Goal: Task Accomplishment & Management: Use online tool/utility

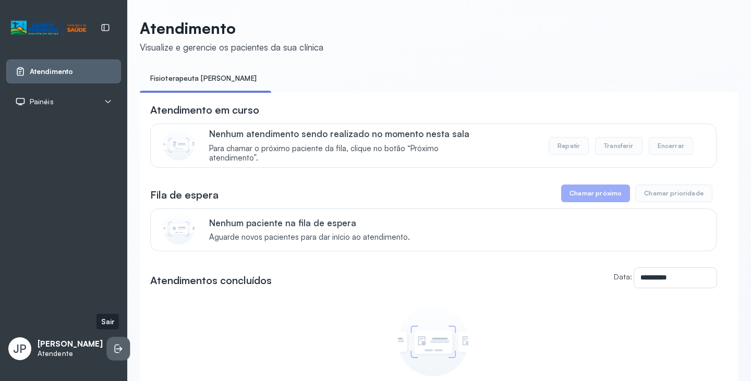
click at [113, 346] on icon at bounding box center [118, 349] width 10 height 10
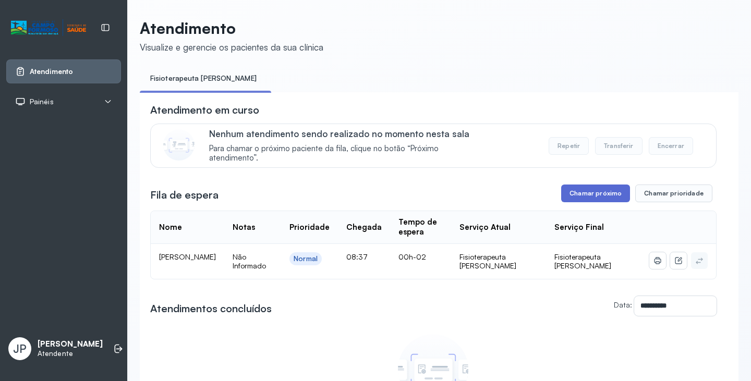
click at [599, 190] on button "Chamar próximo" at bounding box center [595, 194] width 69 height 18
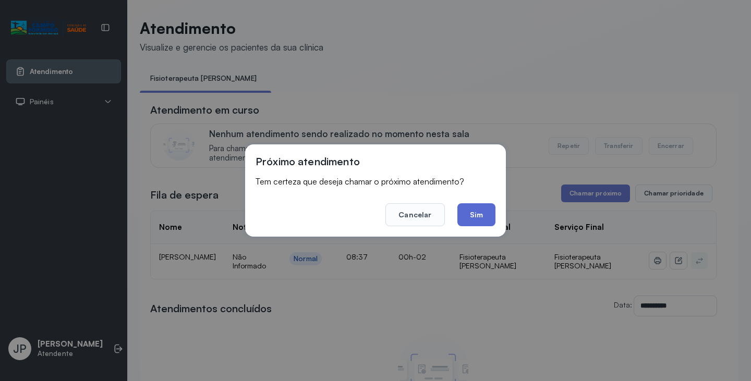
click at [481, 215] on button "Sim" at bounding box center [476, 214] width 38 height 23
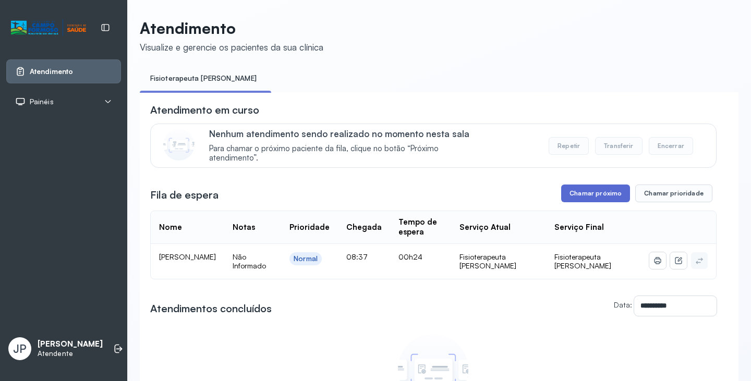
click at [586, 198] on button "Chamar próximo" at bounding box center [595, 194] width 69 height 18
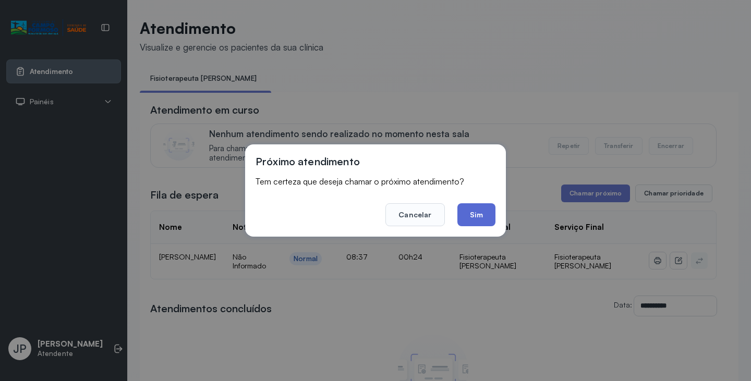
click at [480, 221] on button "Sim" at bounding box center [476, 214] width 38 height 23
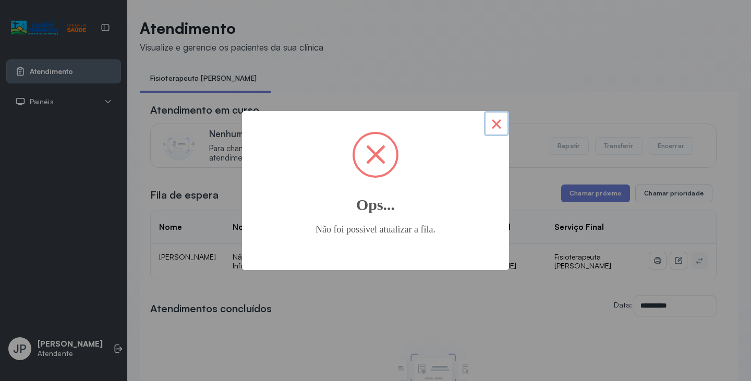
click at [498, 127] on button "×" at bounding box center [496, 123] width 25 height 25
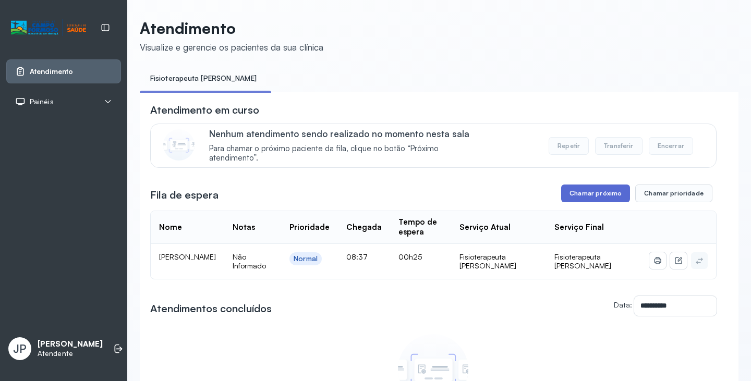
click at [579, 193] on button "Chamar próximo" at bounding box center [595, 194] width 69 height 18
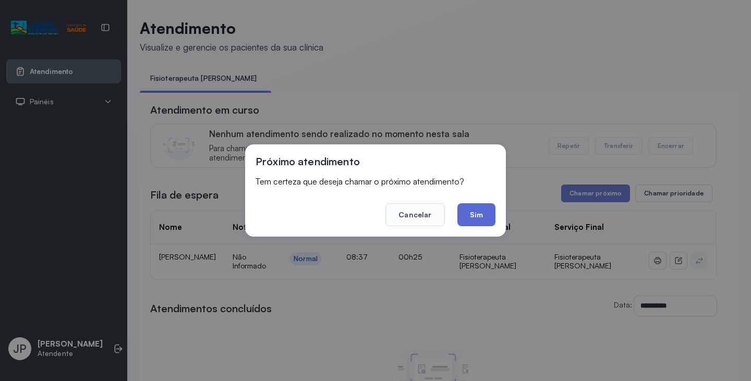
click at [465, 217] on button "Sim" at bounding box center [476, 214] width 38 height 23
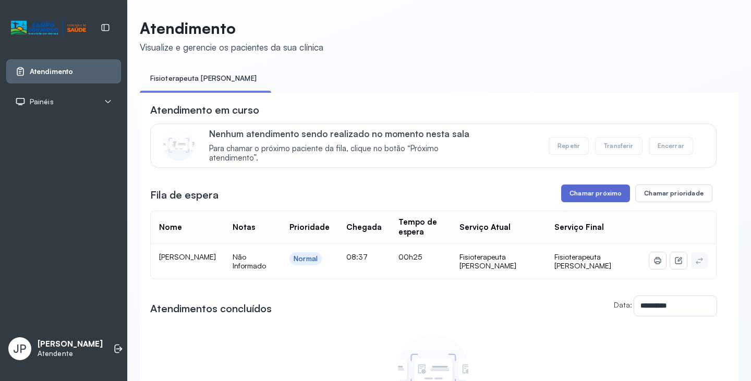
click at [594, 191] on button "Chamar próximo" at bounding box center [595, 194] width 69 height 18
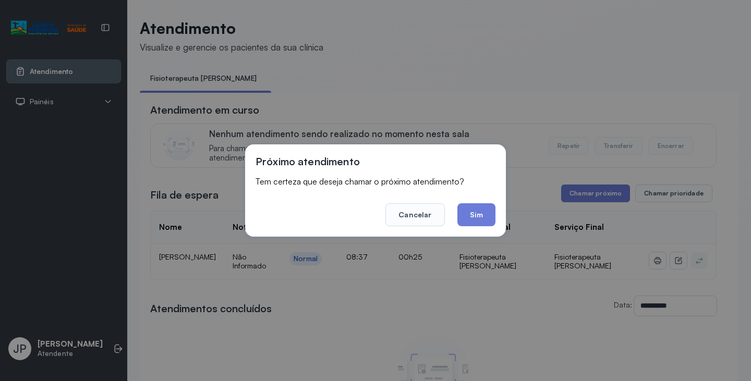
drag, startPoint x: 333, startPoint y: 312, endPoint x: 316, endPoint y: 295, distance: 24.3
click at [333, 311] on div "Próximo atendimento Tem certeza que deseja chamar o próximo atendimento? Cancel…" at bounding box center [375, 190] width 751 height 381
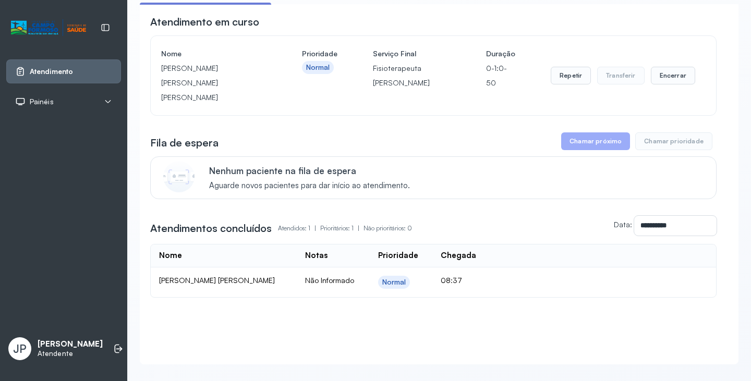
scroll to position [97, 0]
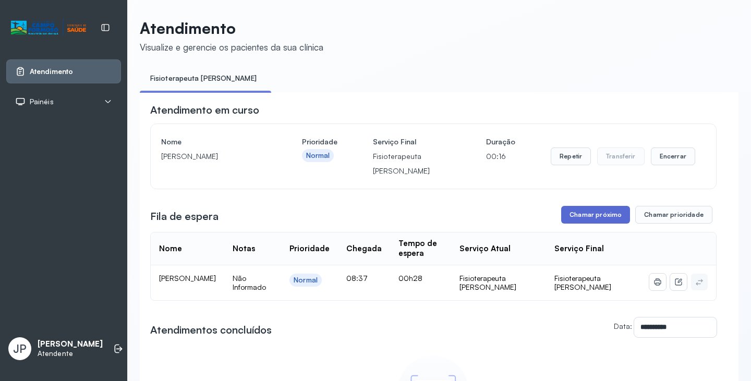
click at [595, 221] on button "Chamar próximo" at bounding box center [595, 215] width 69 height 18
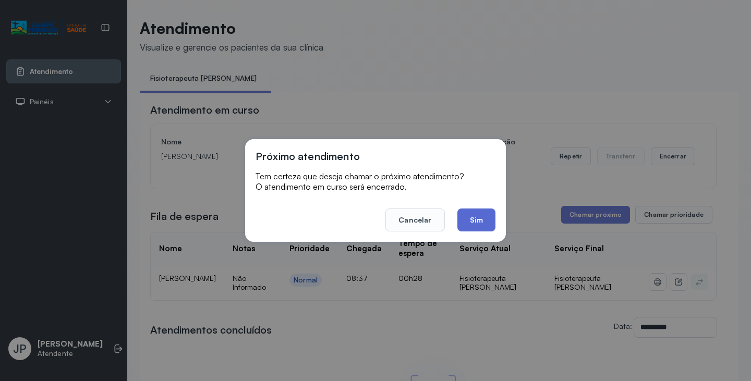
click at [476, 221] on button "Sim" at bounding box center [476, 220] width 38 height 23
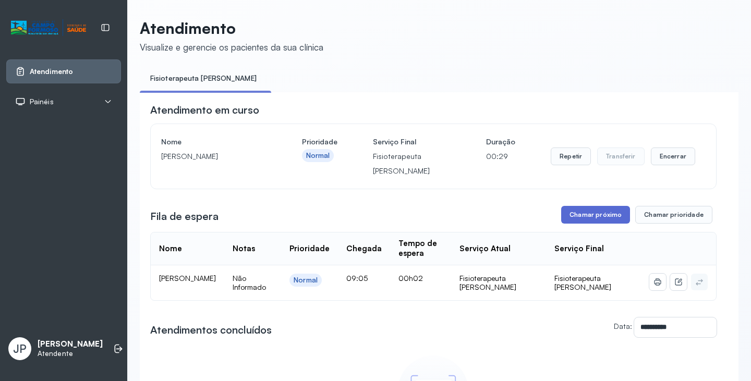
click at [594, 215] on button "Chamar próximo" at bounding box center [595, 215] width 69 height 18
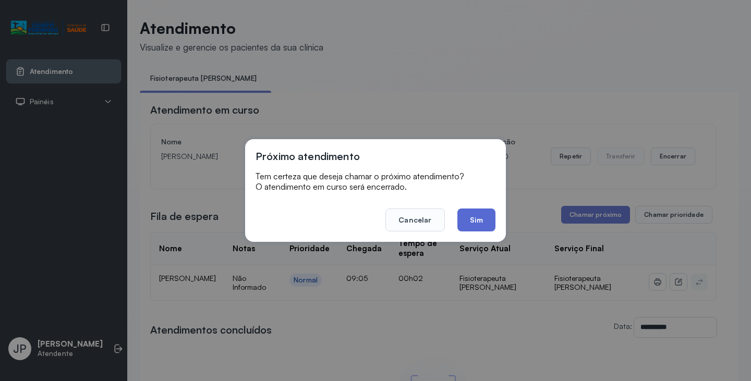
click at [489, 219] on button "Sim" at bounding box center [476, 220] width 38 height 23
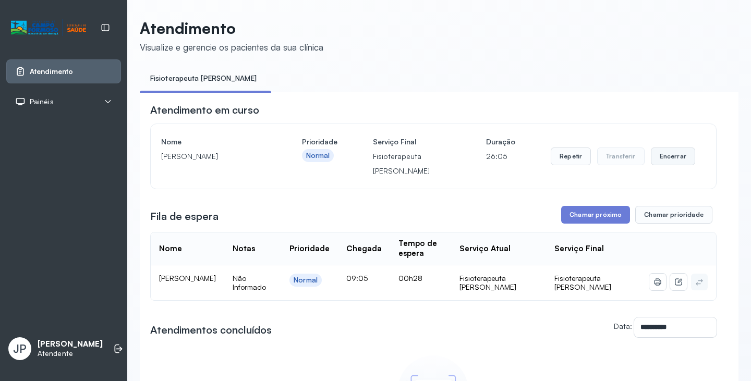
click at [676, 165] on button "Encerrar" at bounding box center [673, 157] width 44 height 18
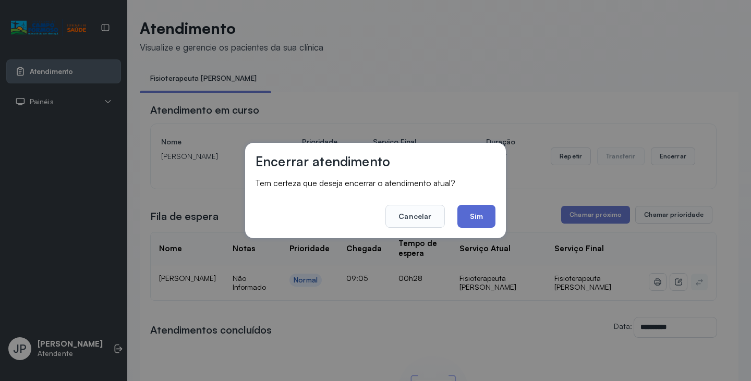
click at [467, 214] on button "Sim" at bounding box center [476, 216] width 38 height 23
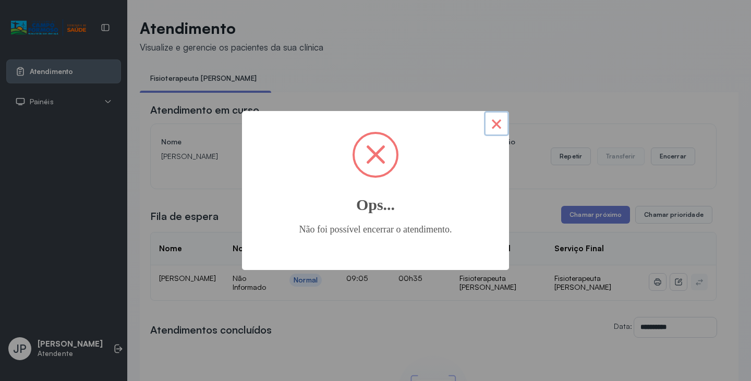
click at [501, 128] on button "×" at bounding box center [496, 123] width 25 height 25
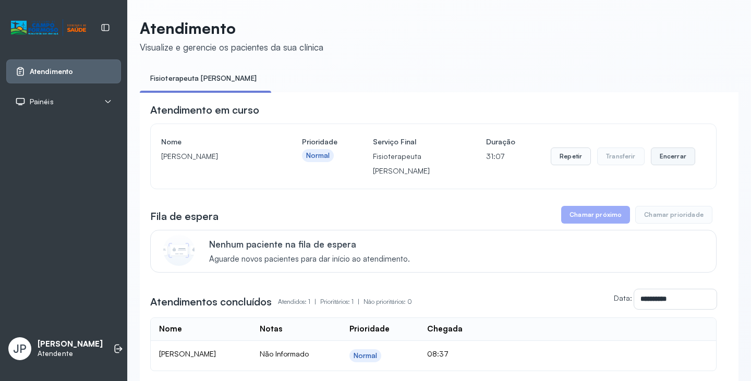
click at [668, 159] on button "Encerrar" at bounding box center [673, 157] width 44 height 18
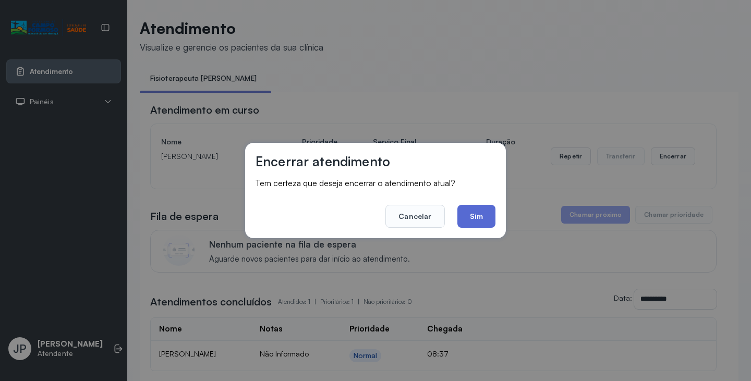
click at [471, 210] on button "Sim" at bounding box center [476, 216] width 38 height 23
